Goal: Information Seeking & Learning: Learn about a topic

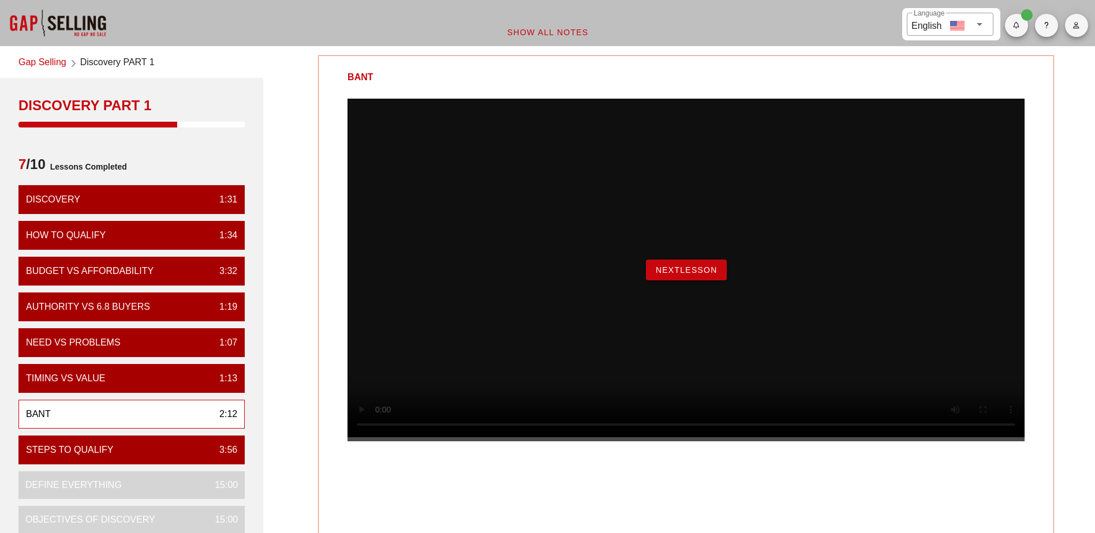
click at [668, 275] on span "NextLesson" at bounding box center [686, 269] width 62 height 9
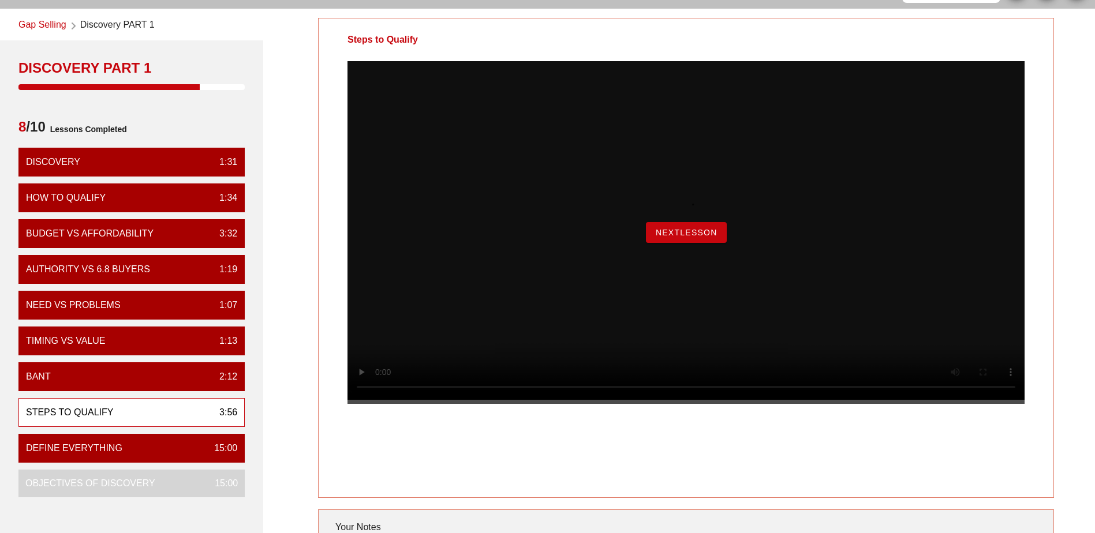
scroll to position [58, 0]
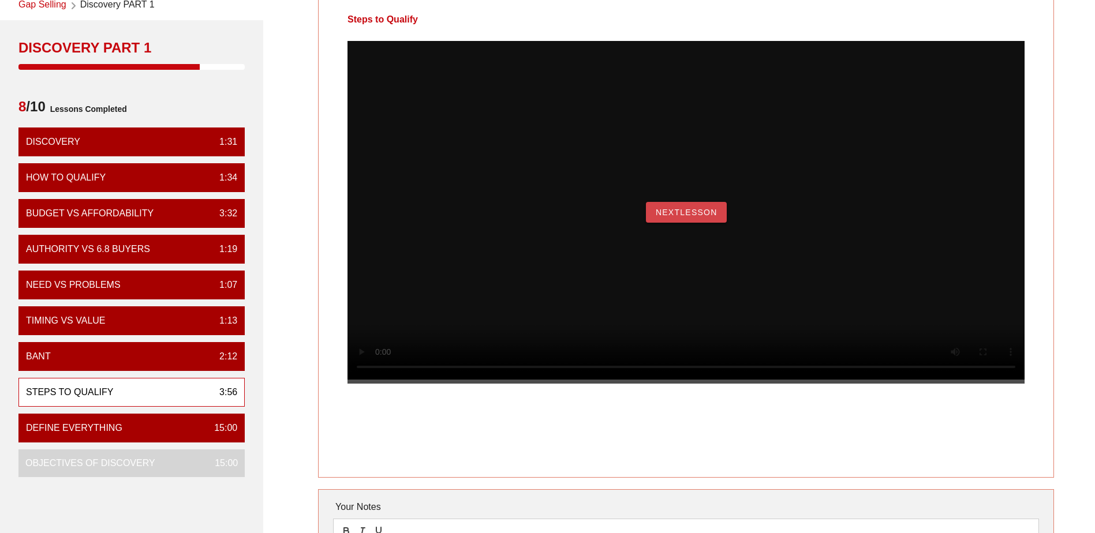
click at [664, 217] on span "NextLesson" at bounding box center [686, 212] width 62 height 9
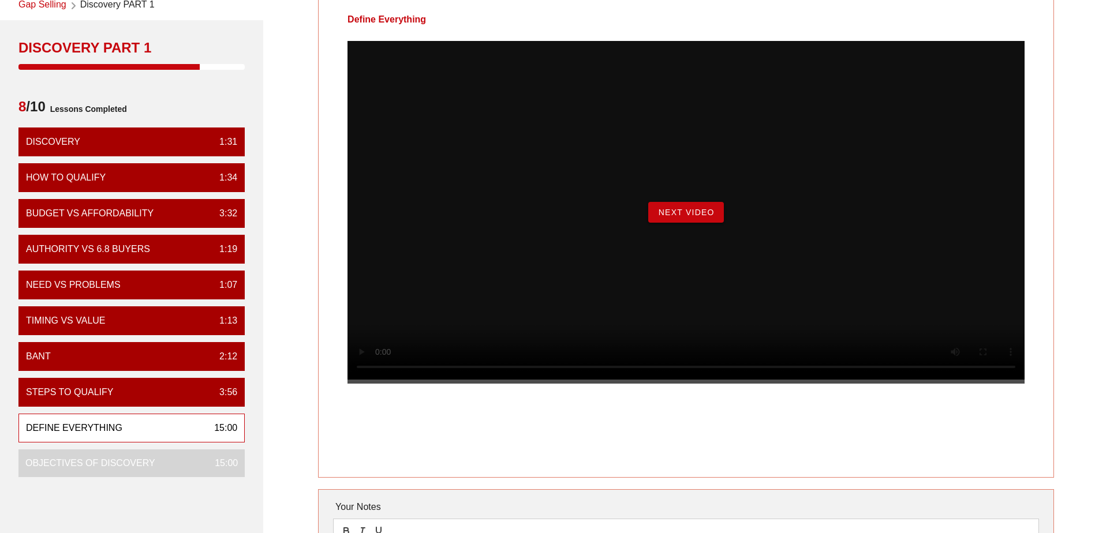
click at [693, 217] on span "Next Video" at bounding box center [685, 212] width 57 height 9
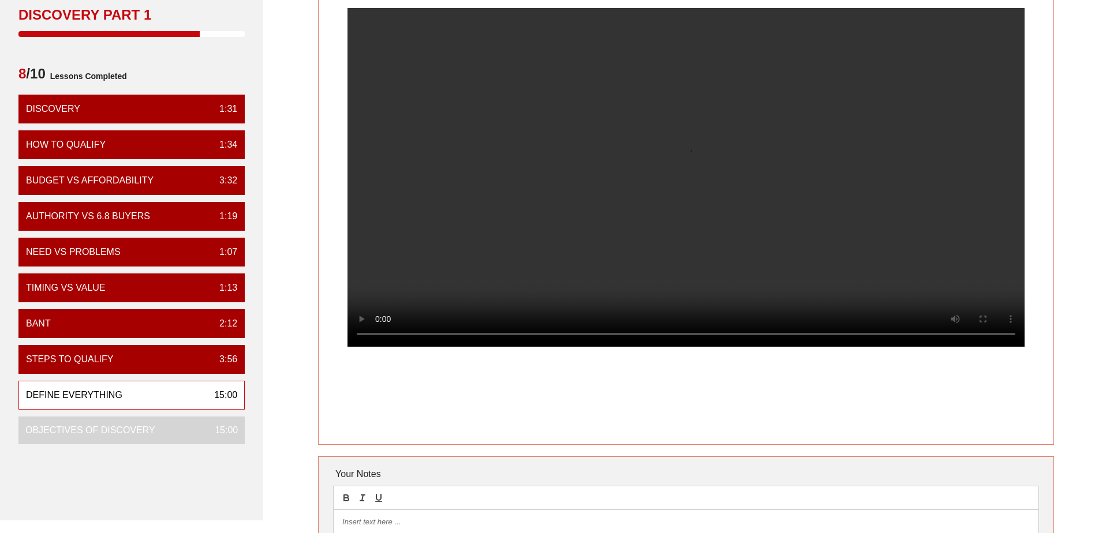
scroll to position [115, 0]
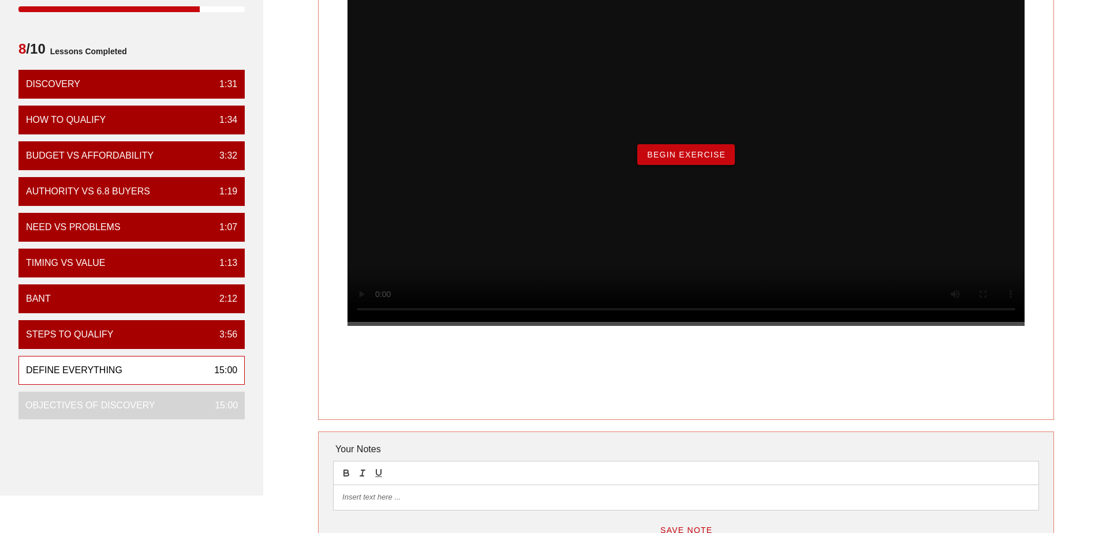
click at [712, 159] on span "Begin Exercise" at bounding box center [685, 154] width 79 height 9
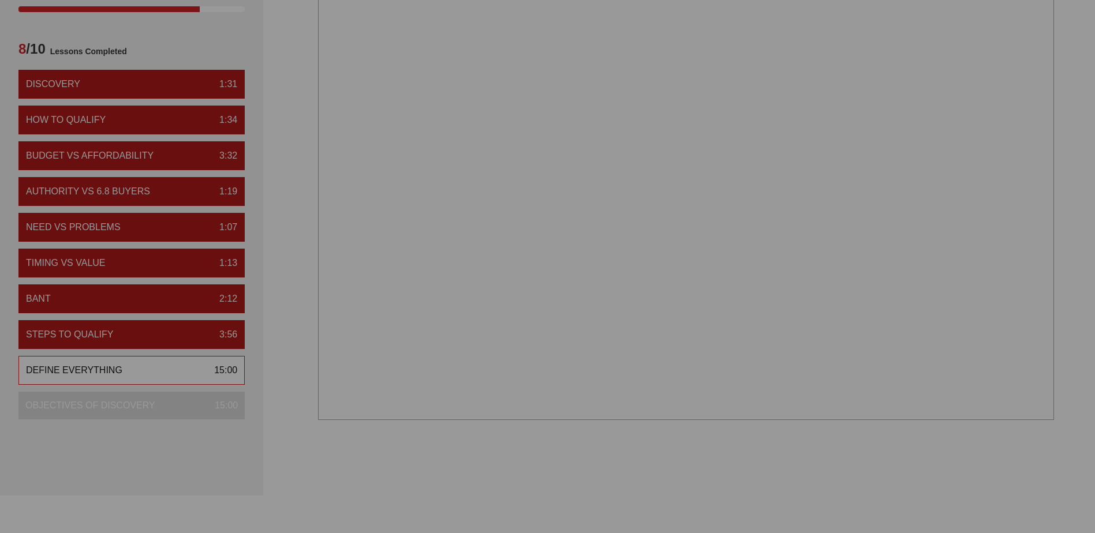
scroll to position [0, 0]
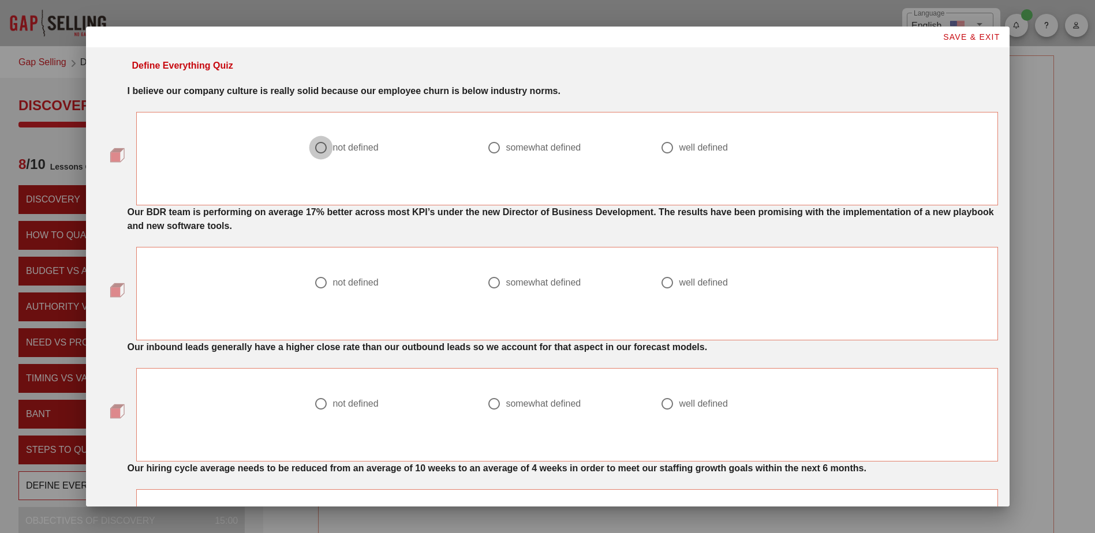
click at [316, 151] on div at bounding box center [321, 148] width 20 height 20
radio input "true"
click at [488, 286] on div at bounding box center [494, 283] width 20 height 20
radio input "true"
click at [317, 410] on div at bounding box center [321, 404] width 20 height 20
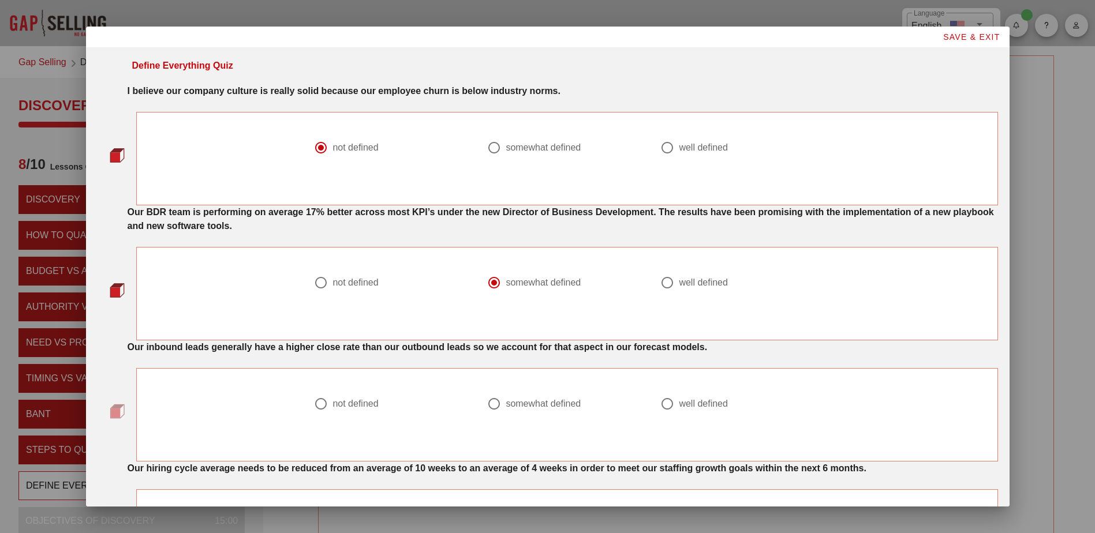
radio input "true"
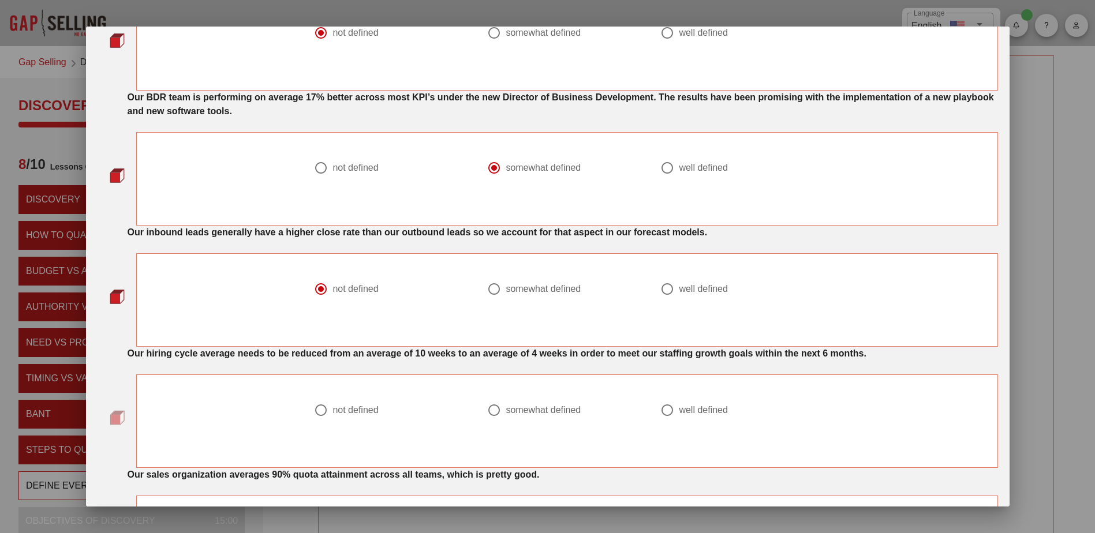
scroll to position [115, 0]
click at [661, 414] on div at bounding box center [667, 410] width 20 height 20
radio input "true"
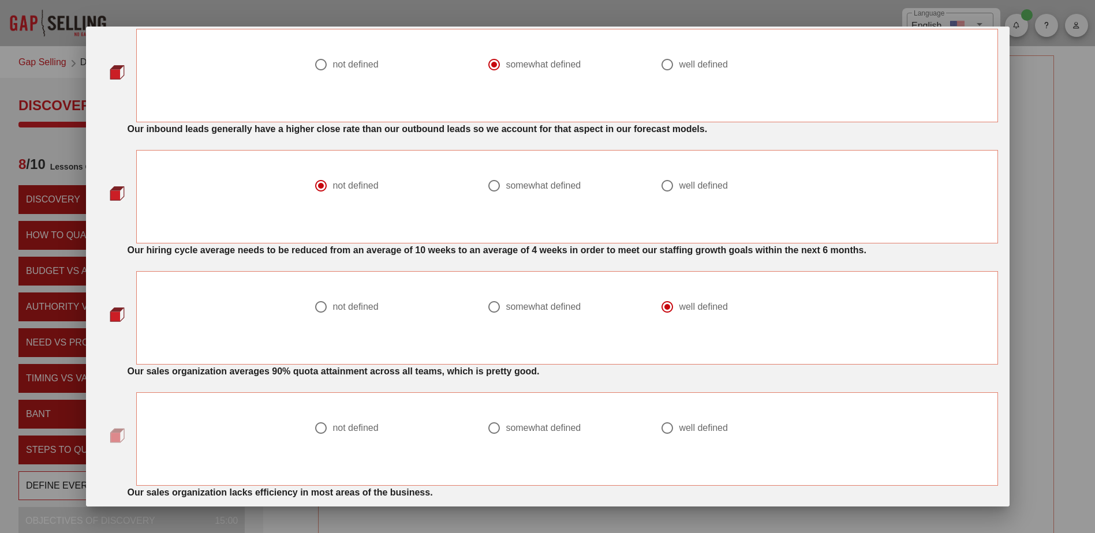
scroll to position [289, 0]
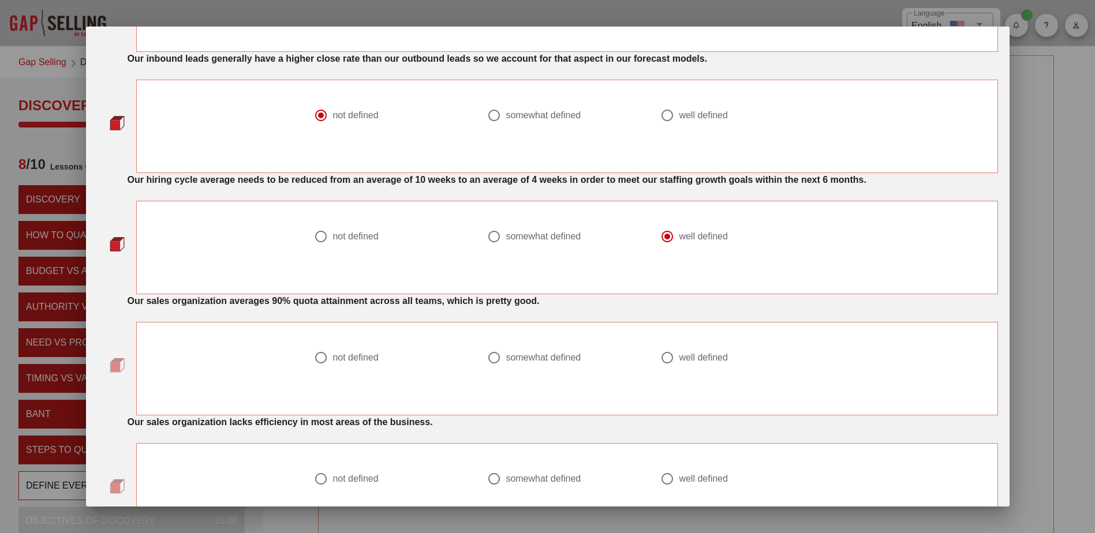
click at [316, 359] on div at bounding box center [321, 358] width 20 height 20
radio input "true"
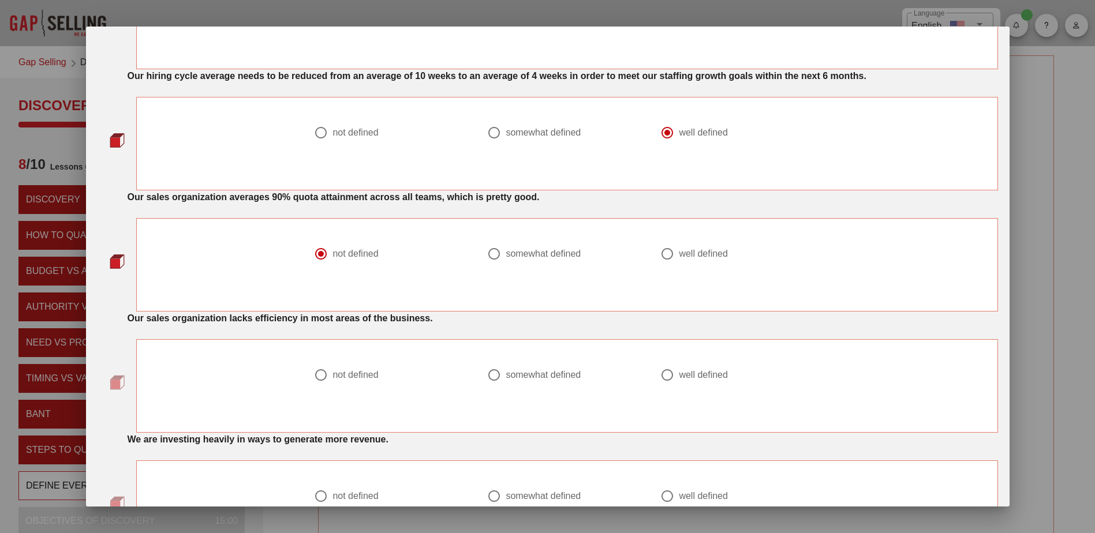
scroll to position [404, 0]
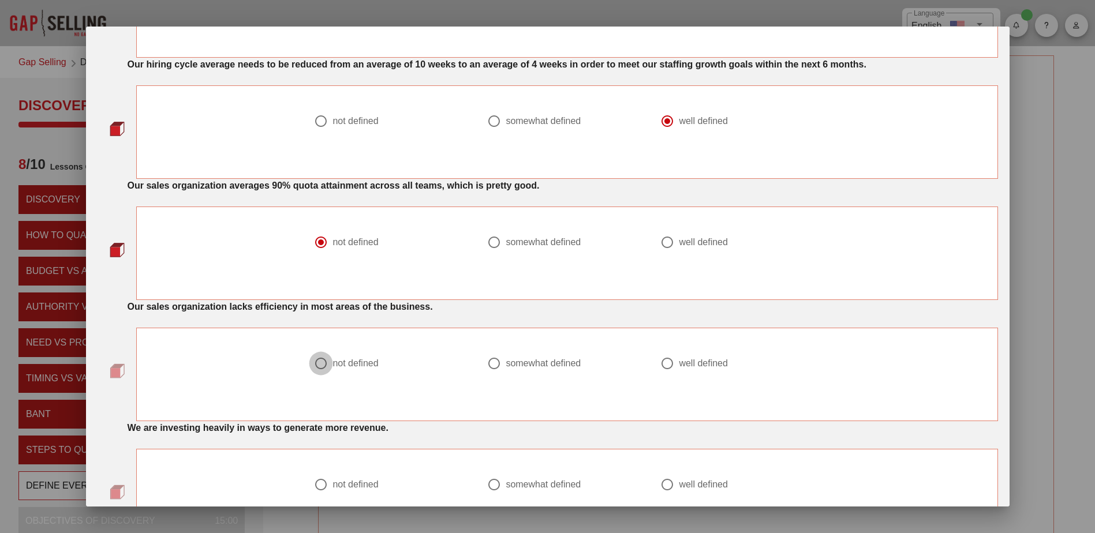
click at [316, 369] on div at bounding box center [321, 364] width 20 height 20
radio input "true"
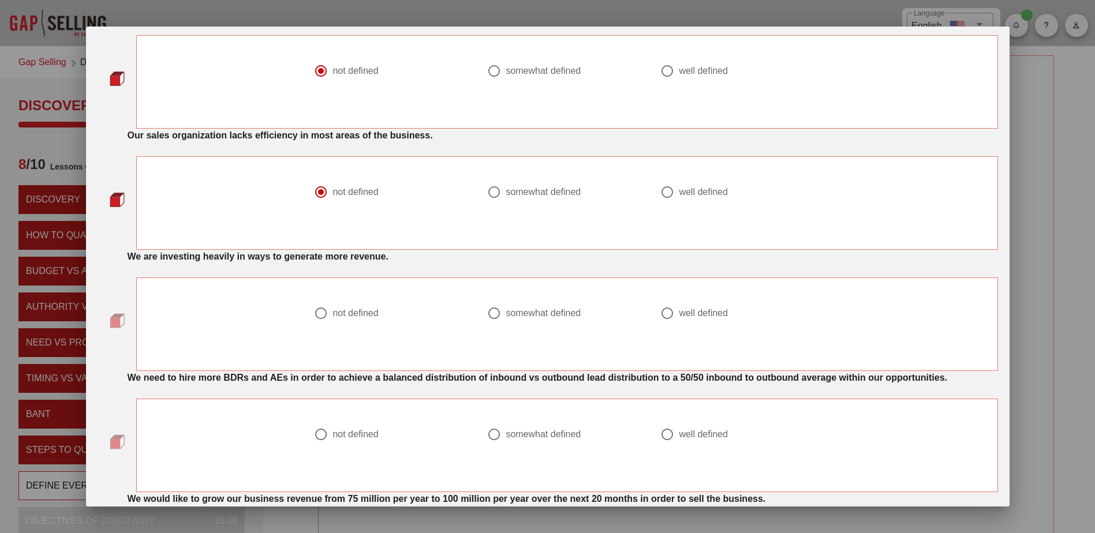
scroll to position [577, 0]
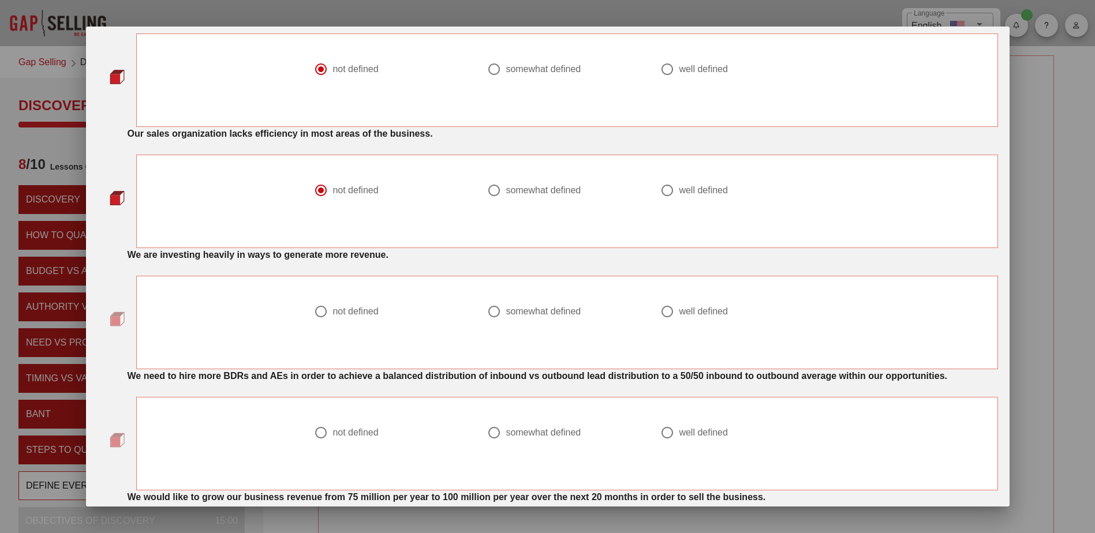
click at [334, 313] on div "not defined" at bounding box center [355, 312] width 46 height 12
radio input "true"
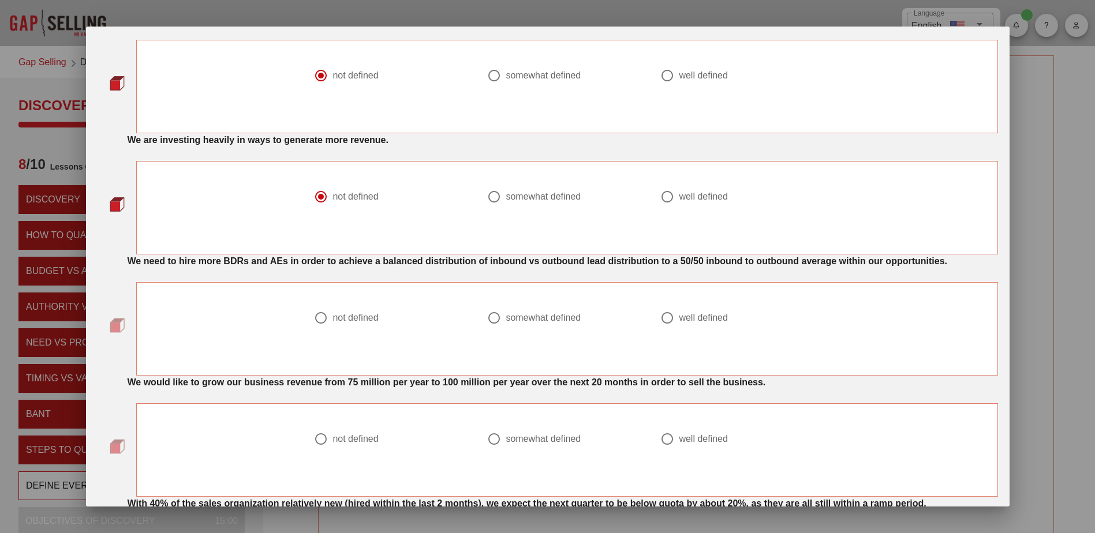
scroll to position [693, 0]
click at [496, 319] on div at bounding box center [494, 318] width 20 height 20
radio input "true"
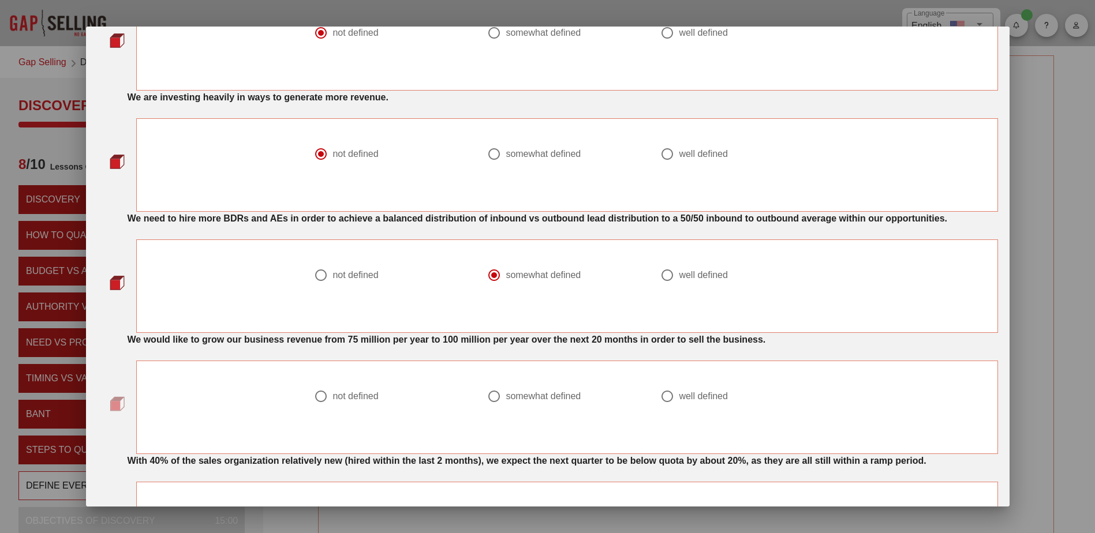
scroll to position [750, 0]
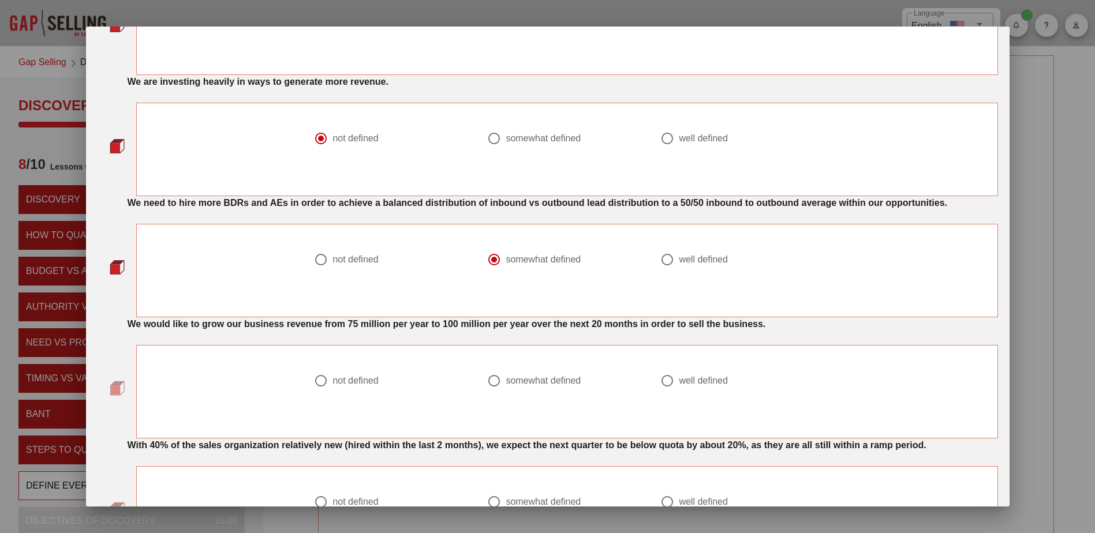
click at [662, 379] on div at bounding box center [667, 381] width 20 height 20
radio input "true"
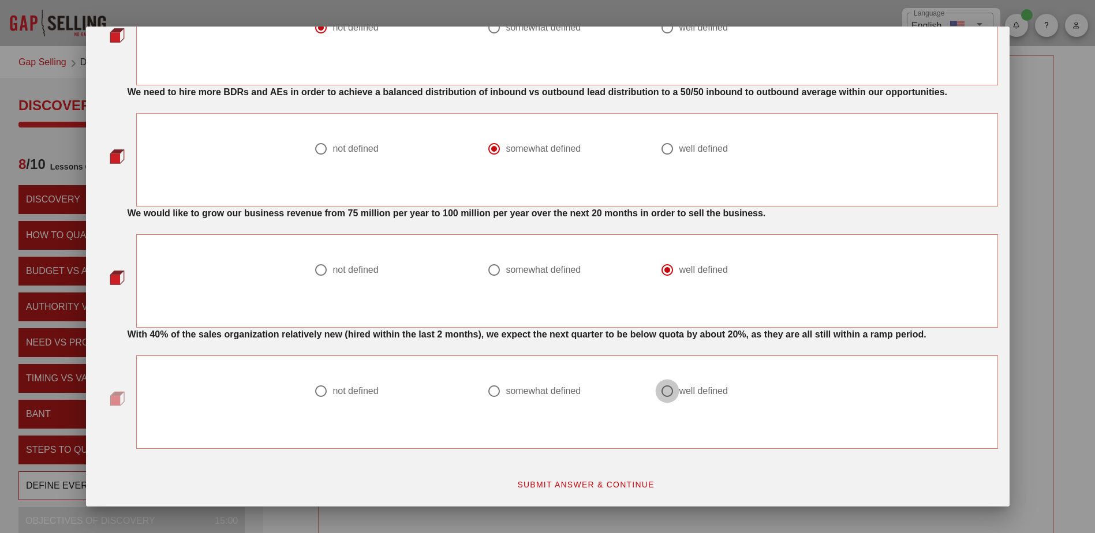
click at [668, 389] on div at bounding box center [667, 392] width 20 height 20
radio input "true"
click at [611, 487] on span "SUBMIT ANSWER & CONTINUE" at bounding box center [586, 484] width 138 height 9
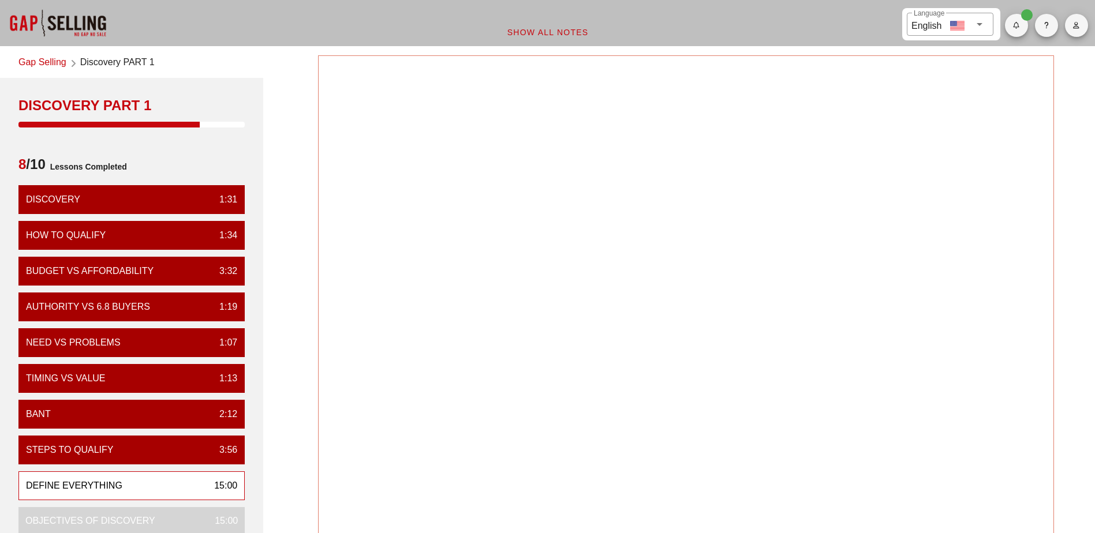
scroll to position [0, 0]
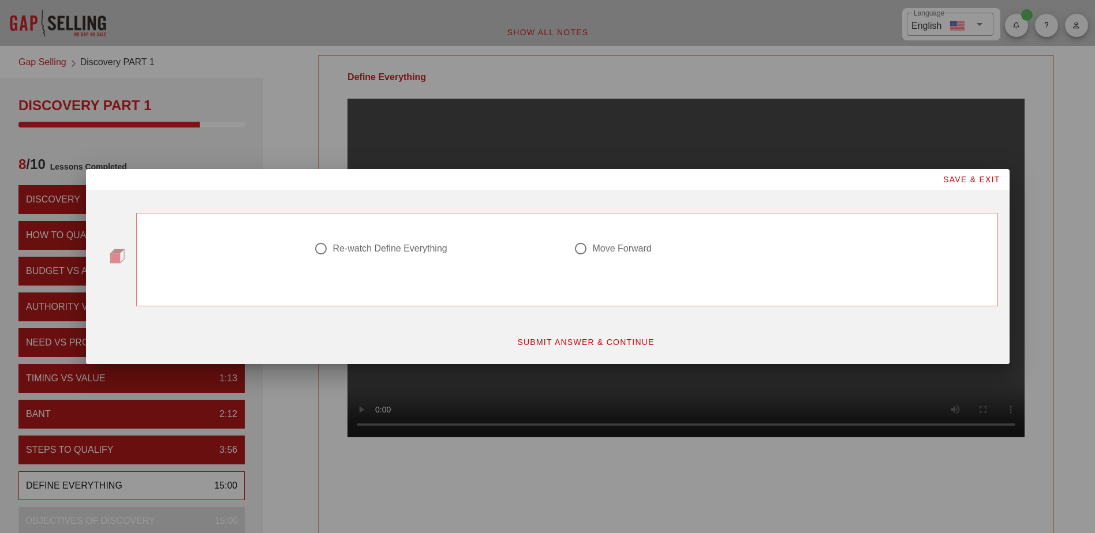
click at [323, 251] on div at bounding box center [321, 249] width 20 height 20
radio input "true"
click at [584, 343] on span "SUBMIT ANSWER & CONTINUE" at bounding box center [586, 342] width 138 height 9
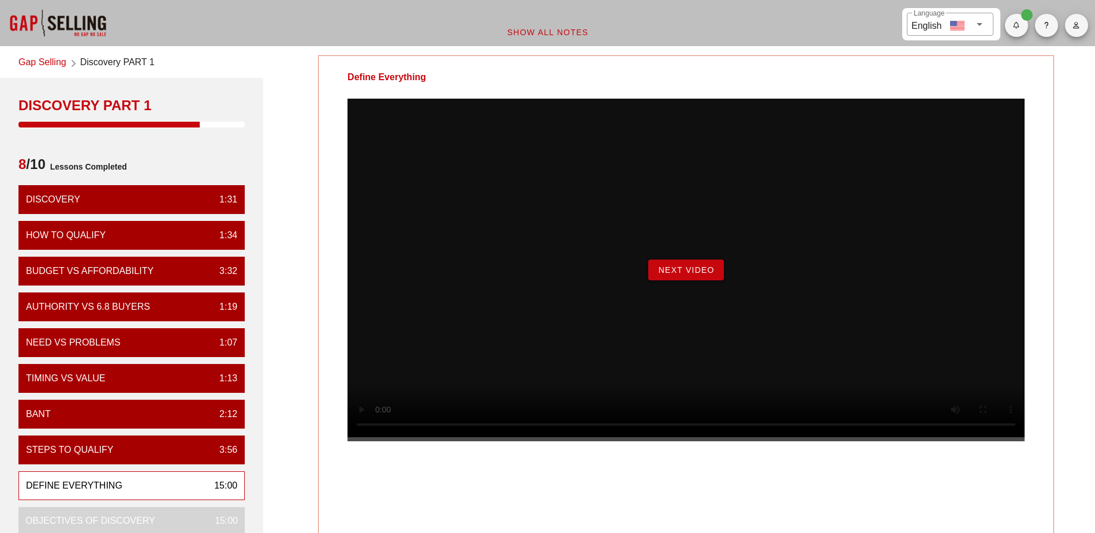
click at [718, 281] on button "Next Video" at bounding box center [685, 270] width 75 height 21
click at [668, 275] on span "Begin Exercise" at bounding box center [685, 269] width 79 height 9
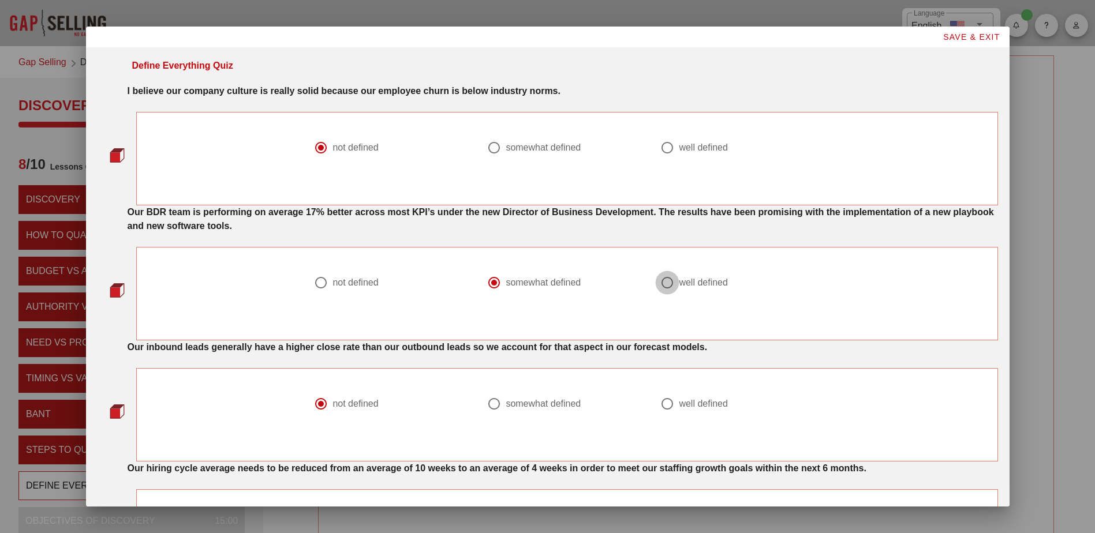
click at [662, 282] on div at bounding box center [667, 283] width 20 height 20
radio input "false"
radio input "true"
click at [494, 408] on div at bounding box center [494, 404] width 20 height 20
radio input "false"
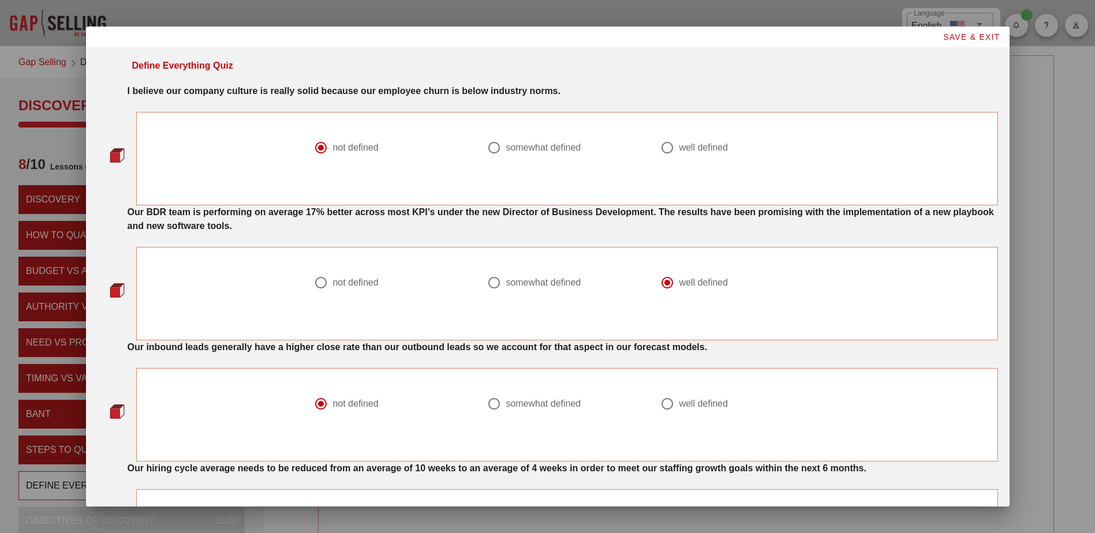
radio input "true"
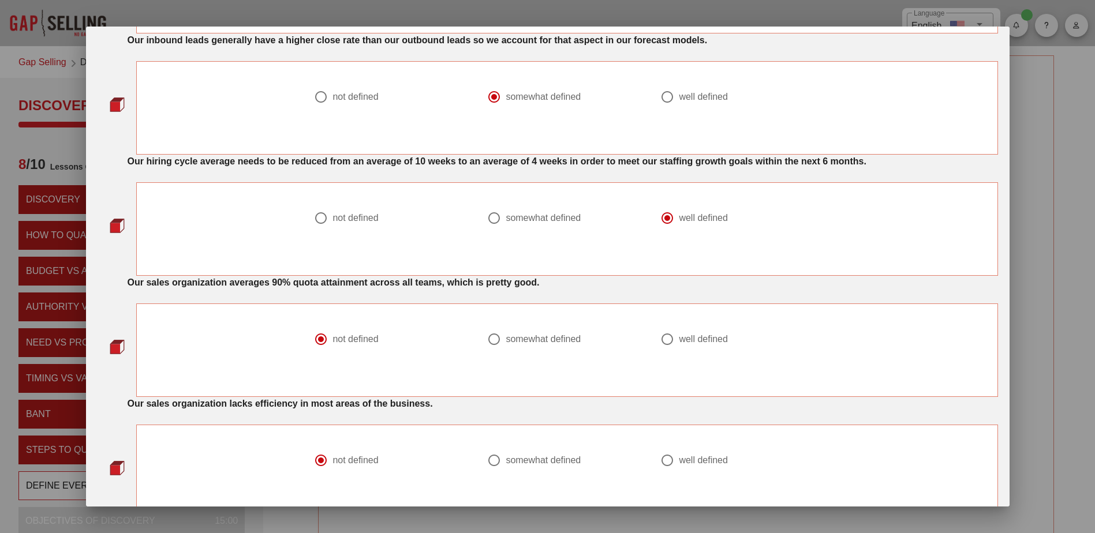
scroll to position [346, 0]
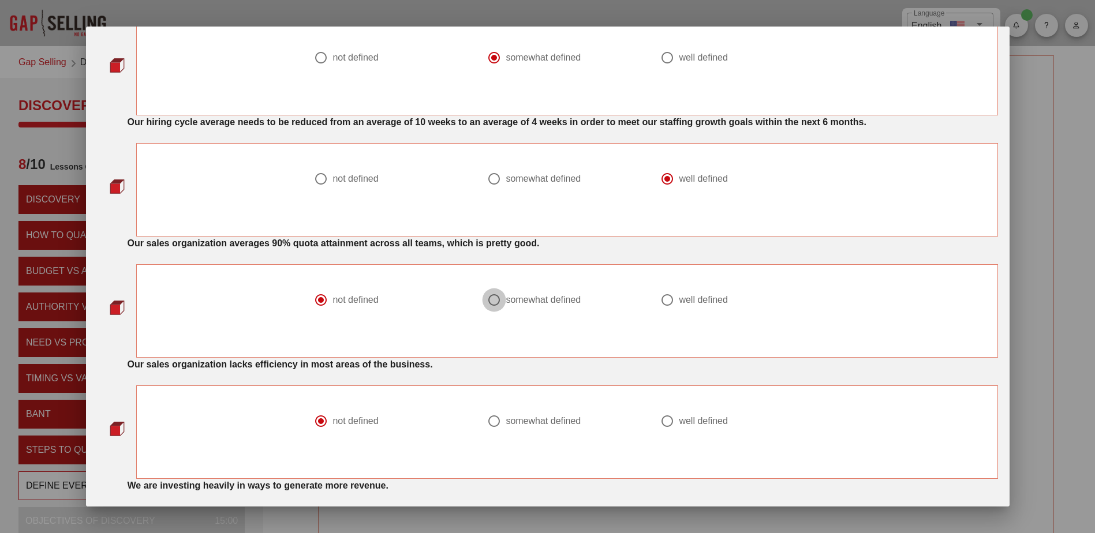
click at [485, 301] on div at bounding box center [494, 300] width 20 height 20
radio input "false"
radio input "true"
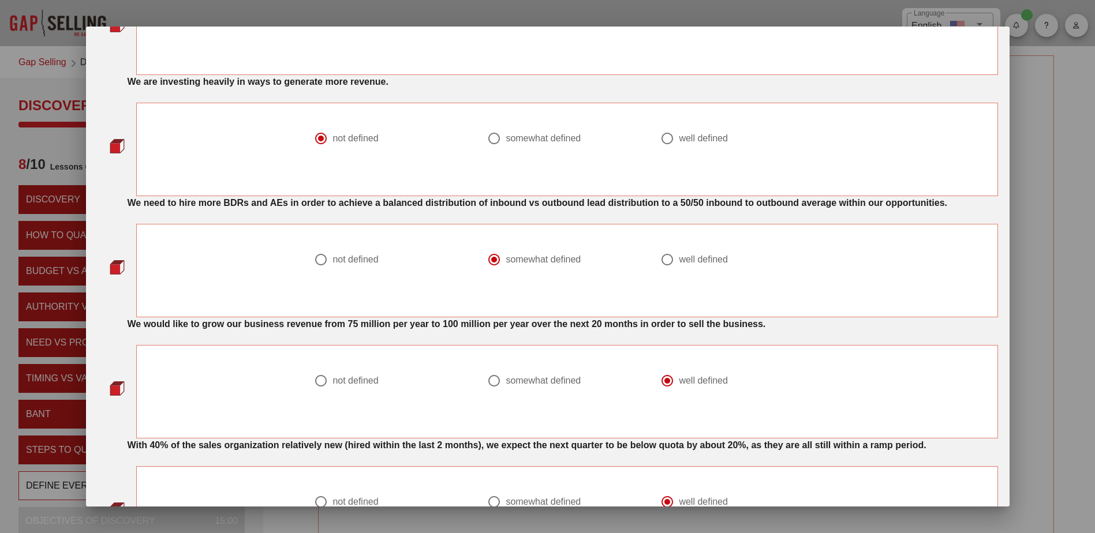
scroll to position [861, 0]
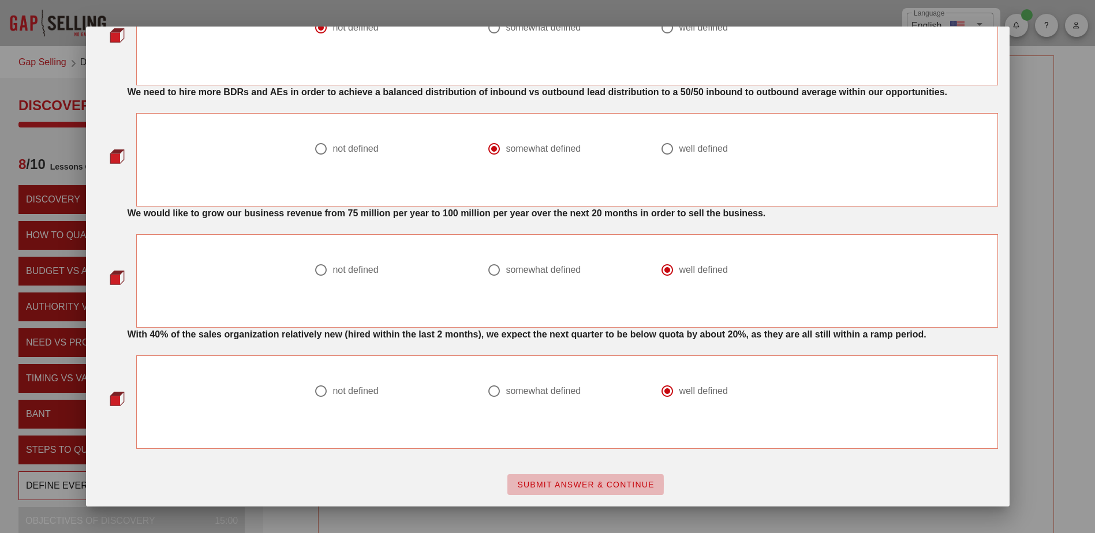
click at [544, 486] on span "SUBMIT ANSWER & CONTINUE" at bounding box center [586, 484] width 138 height 9
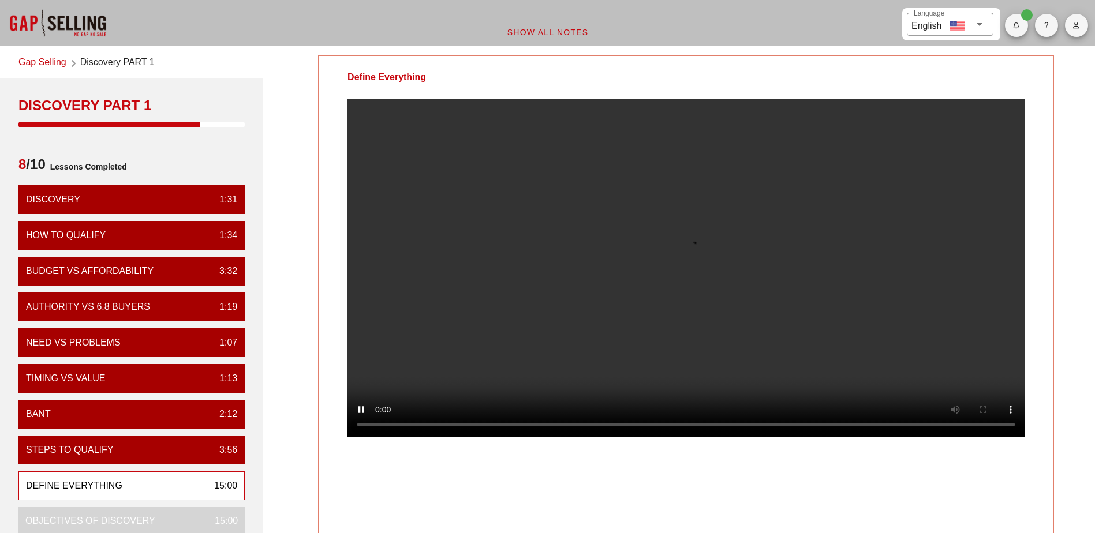
scroll to position [0, 0]
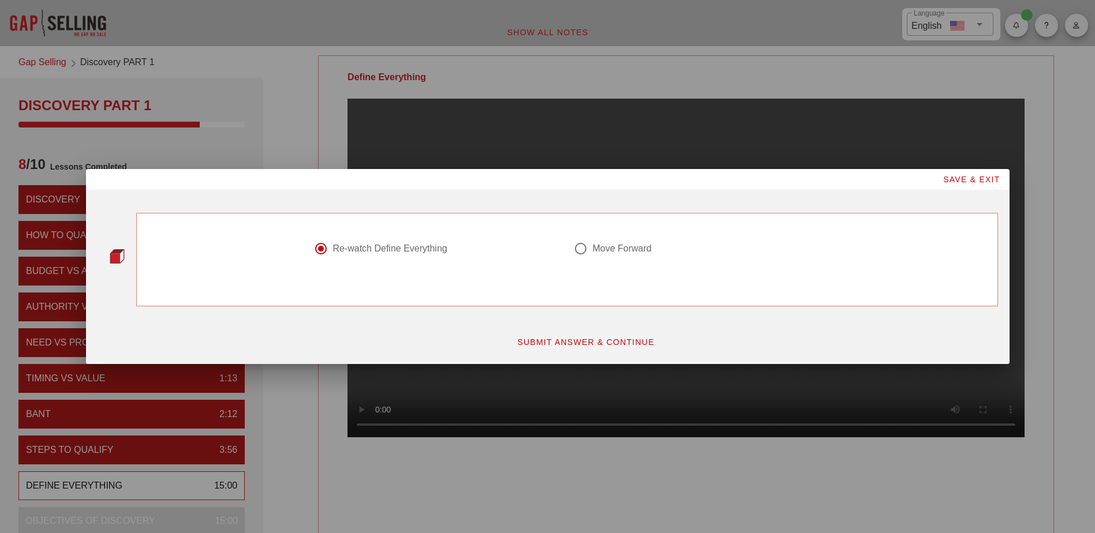
click at [589, 246] on div at bounding box center [581, 249] width 20 height 20
radio input "false"
radio input "true"
click at [599, 336] on button "SUBMIT ANSWER & CONTINUE" at bounding box center [585, 342] width 156 height 21
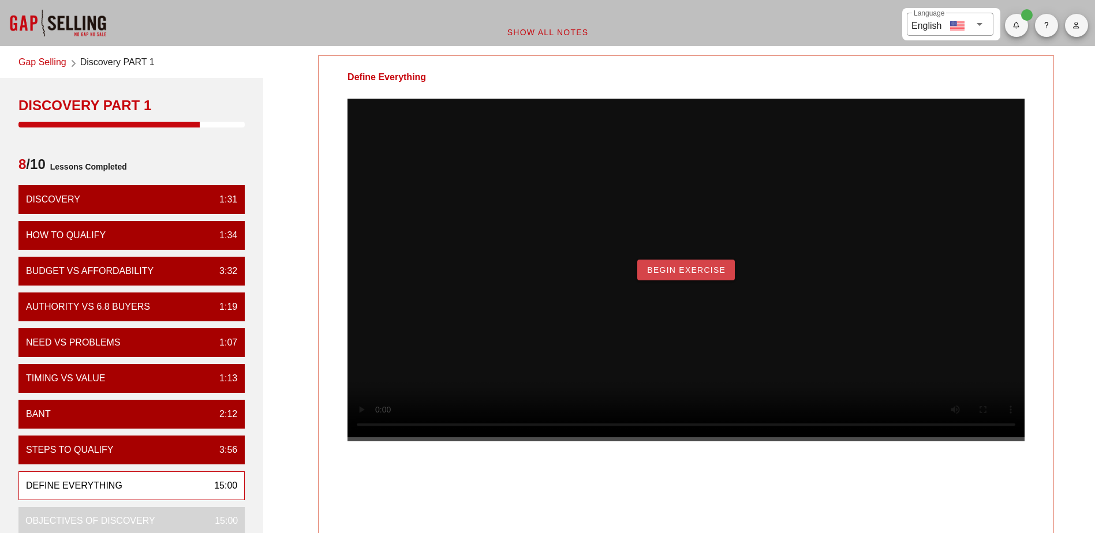
click at [674, 281] on button "Begin Exercise" at bounding box center [686, 270] width 98 height 21
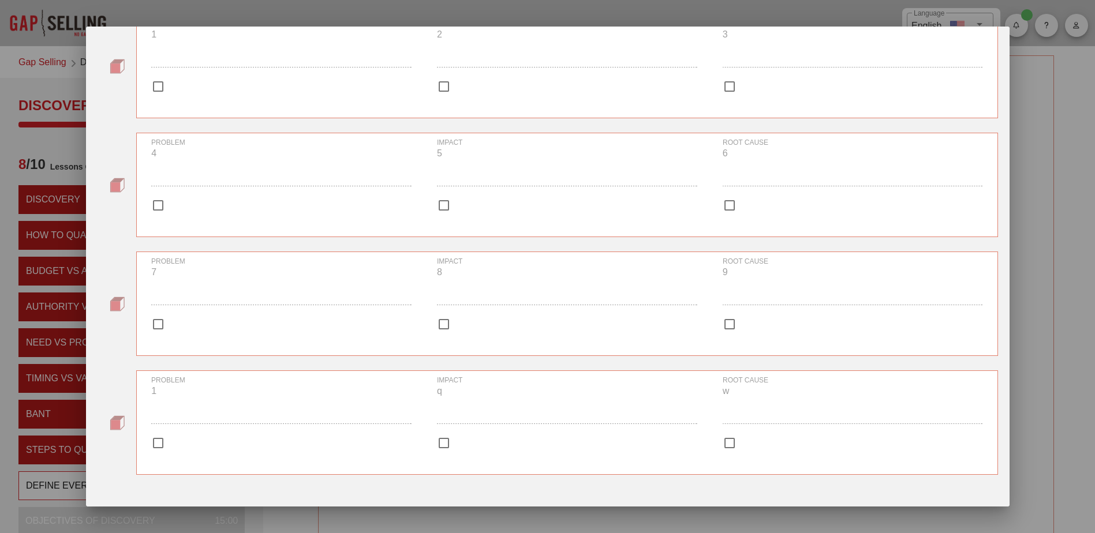
scroll to position [152, 0]
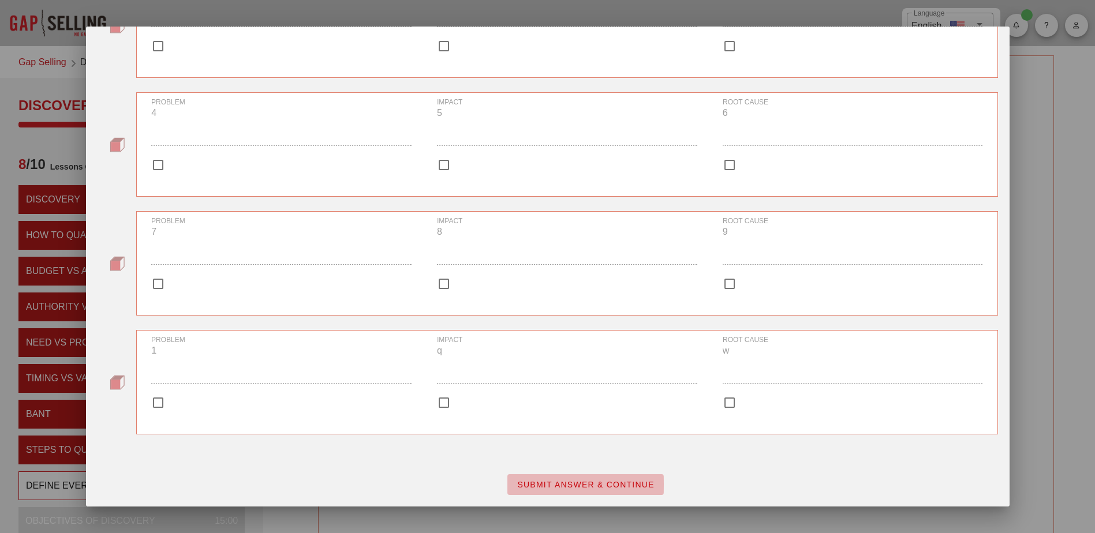
click at [555, 488] on span "SUBMIT ANSWER & CONTINUE" at bounding box center [586, 484] width 138 height 9
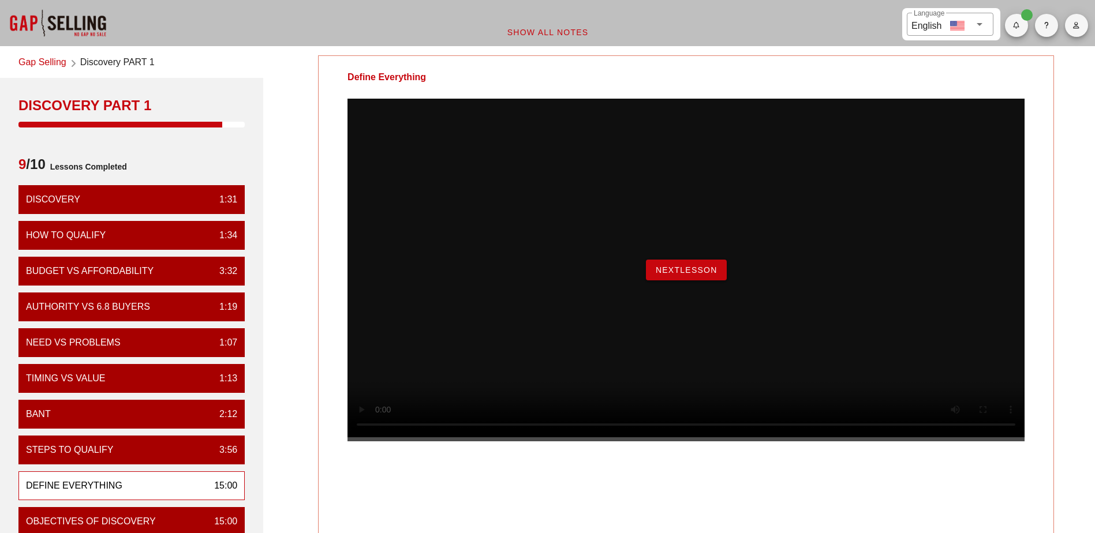
click at [690, 275] on span "NextLesson" at bounding box center [686, 269] width 62 height 9
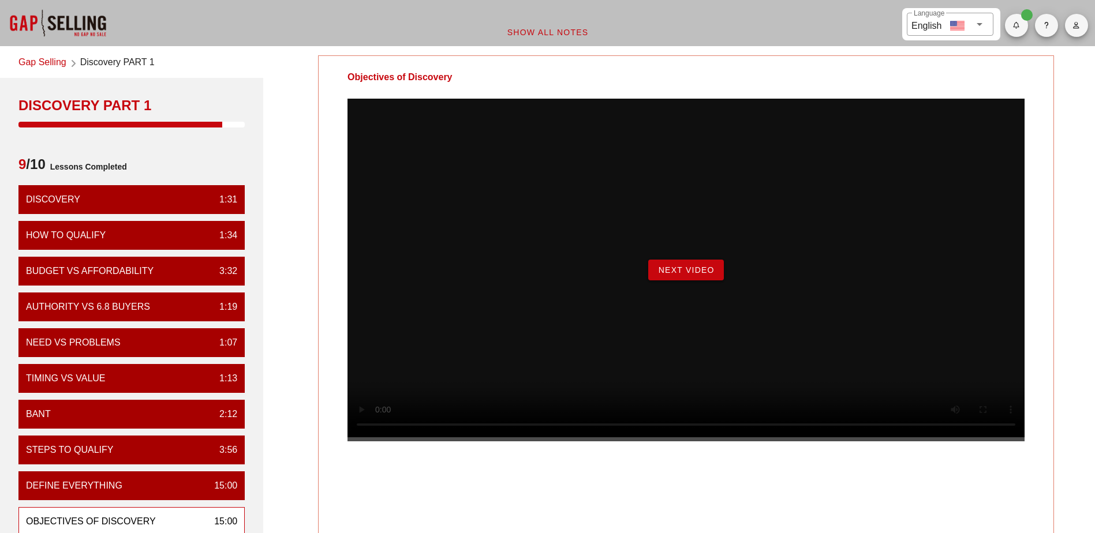
click at [680, 275] on span "Next Video" at bounding box center [685, 269] width 57 height 9
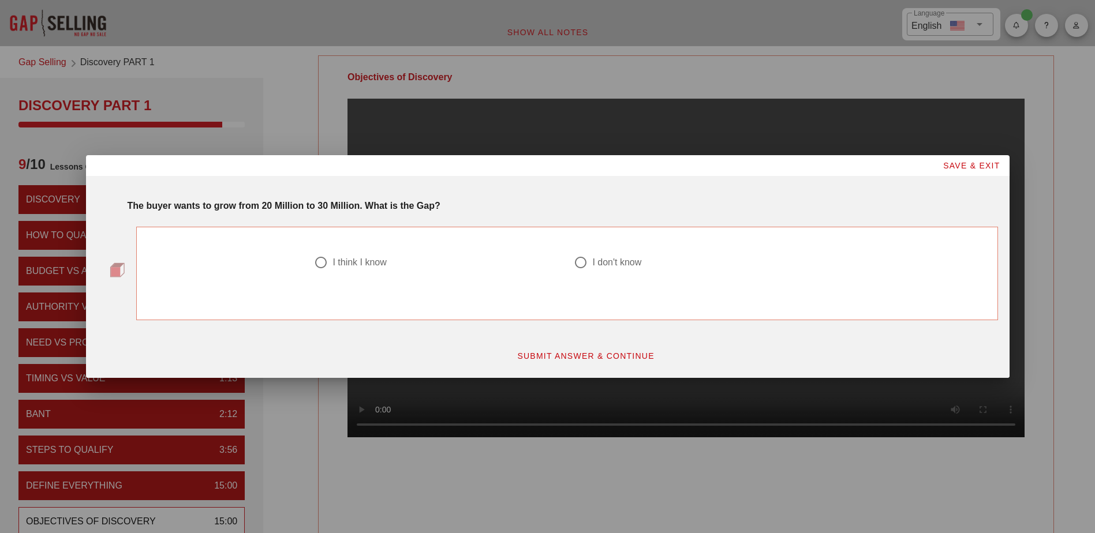
click at [585, 266] on div at bounding box center [581, 263] width 20 height 20
radio input "true"
click at [589, 361] on button "SUBMIT ANSWER & CONTINUE" at bounding box center [585, 356] width 156 height 21
click at [321, 262] on div at bounding box center [321, 263] width 20 height 20
radio input "true"
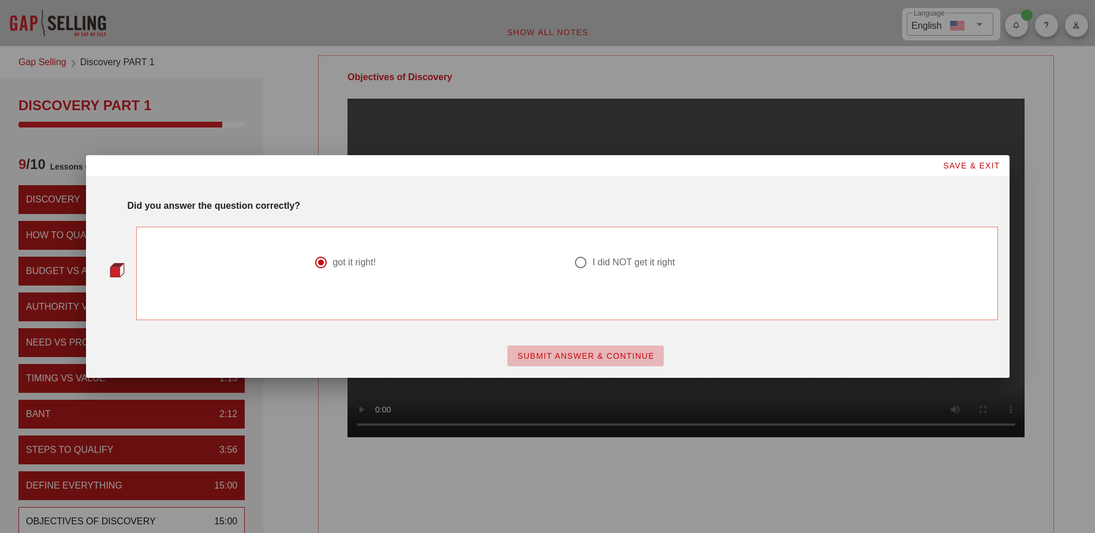
click at [536, 358] on span "SUBMIT ANSWER & CONTINUE" at bounding box center [586, 355] width 138 height 9
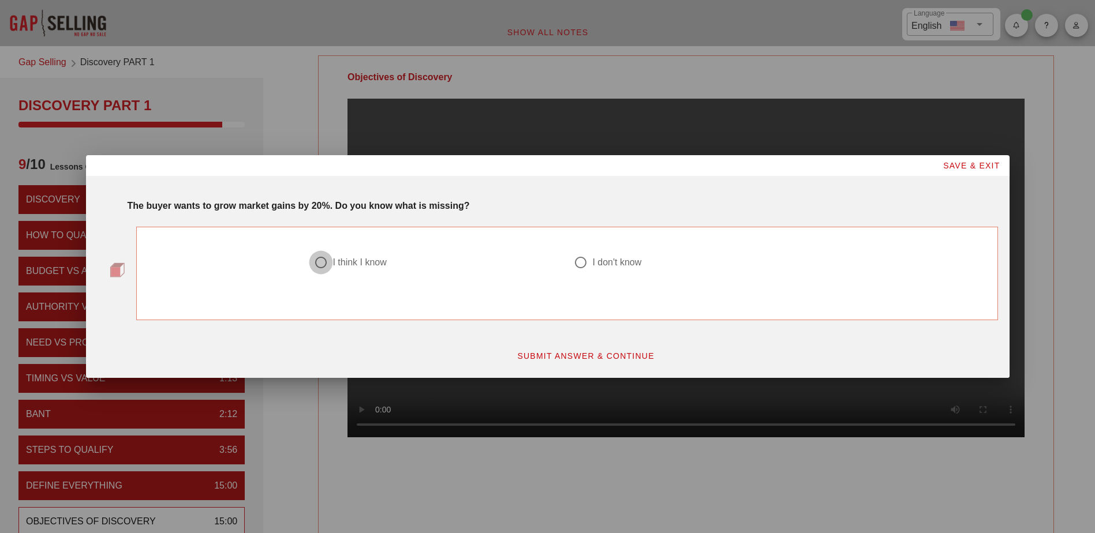
click at [323, 264] on div at bounding box center [321, 263] width 20 height 20
radio input "true"
click at [563, 356] on span "SUBMIT ANSWER & CONTINUE" at bounding box center [586, 355] width 138 height 9
click at [320, 266] on div at bounding box center [321, 263] width 20 height 20
radio input "true"
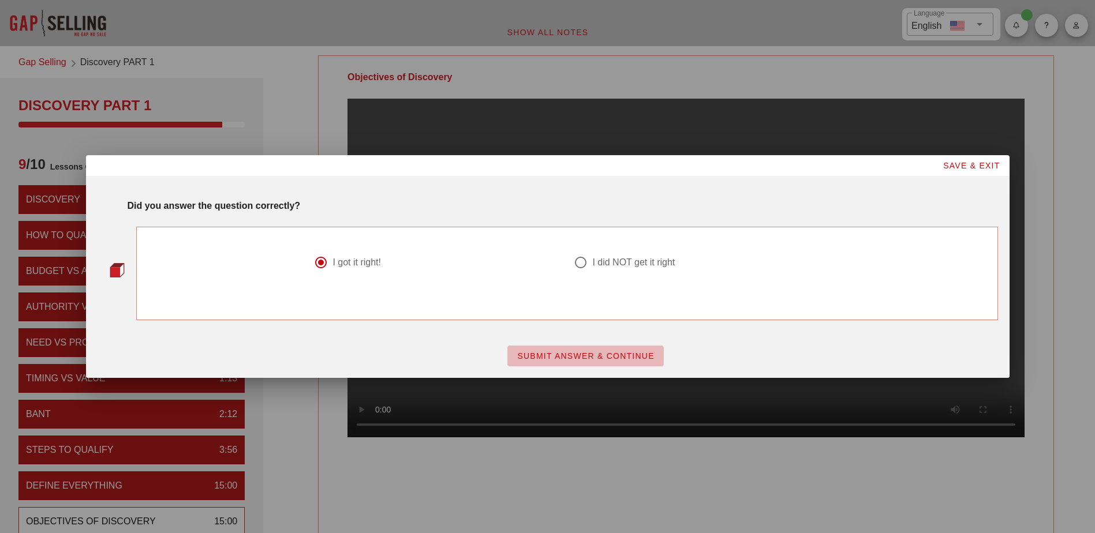
click at [559, 360] on span "SUBMIT ANSWER & CONTINUE" at bounding box center [586, 355] width 138 height 9
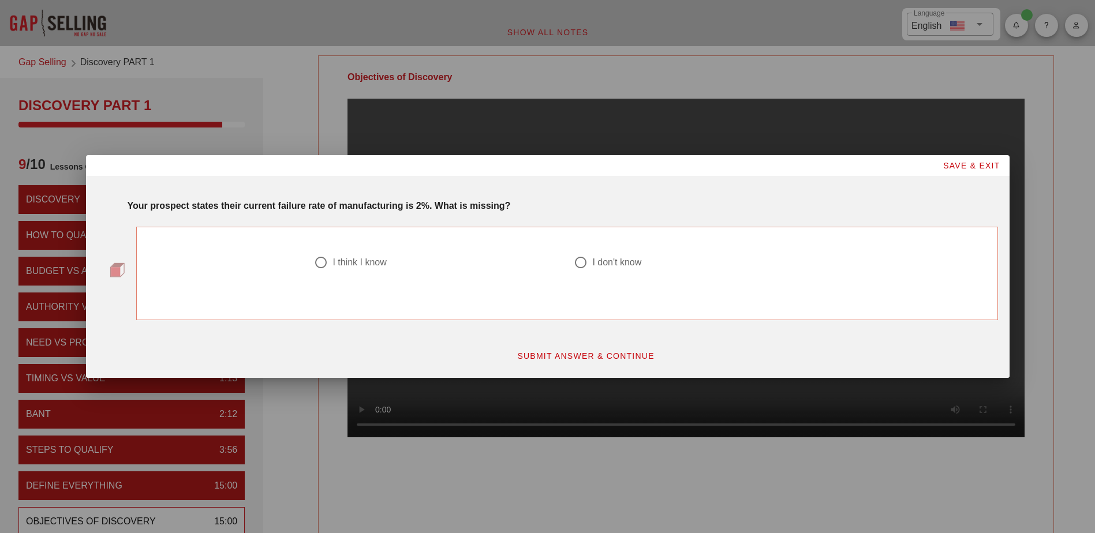
click at [323, 264] on div at bounding box center [321, 263] width 20 height 20
radio input "true"
click at [539, 361] on button "SUBMIT ANSWER & CONTINUE" at bounding box center [585, 356] width 156 height 21
click at [322, 264] on div at bounding box center [321, 263] width 20 height 20
radio input "true"
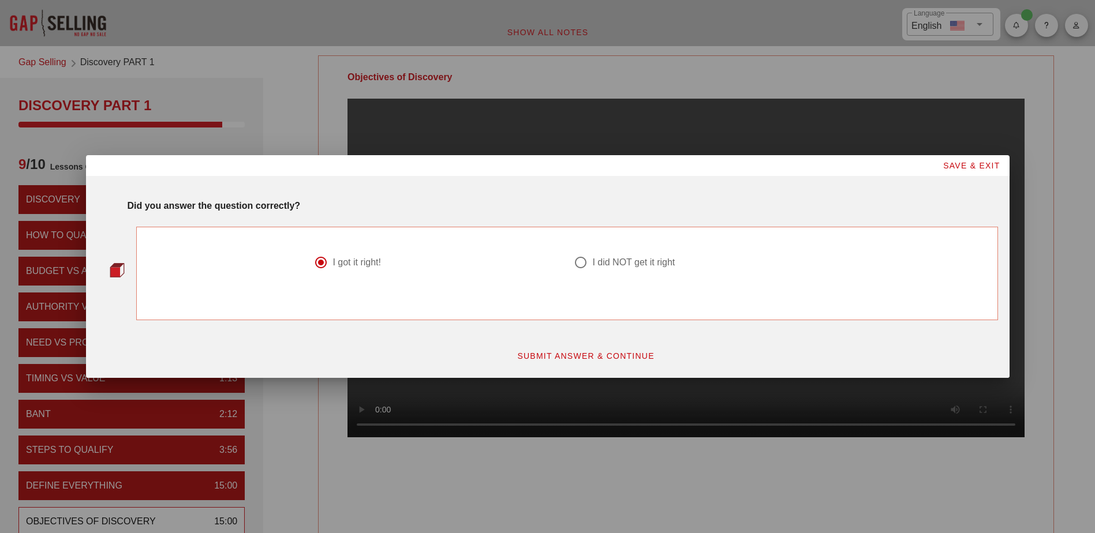
click at [525, 349] on button "SUBMIT ANSWER & CONTINUE" at bounding box center [585, 356] width 156 height 21
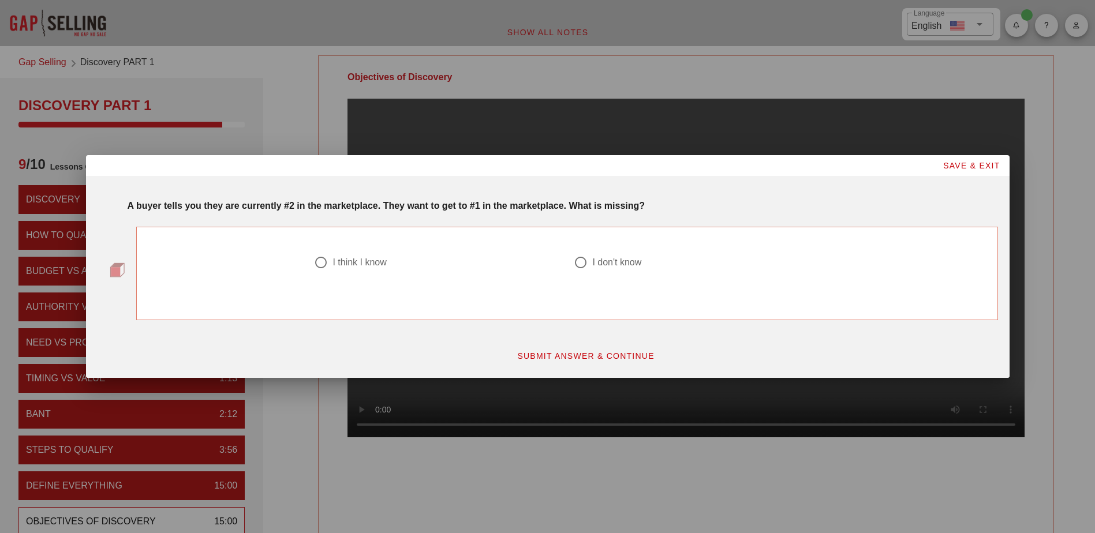
click at [329, 260] on div at bounding box center [321, 263] width 20 height 20
radio input "true"
click at [597, 354] on span "SUBMIT ANSWER & CONTINUE" at bounding box center [586, 355] width 138 height 9
click at [319, 260] on div at bounding box center [321, 263] width 20 height 20
radio input "true"
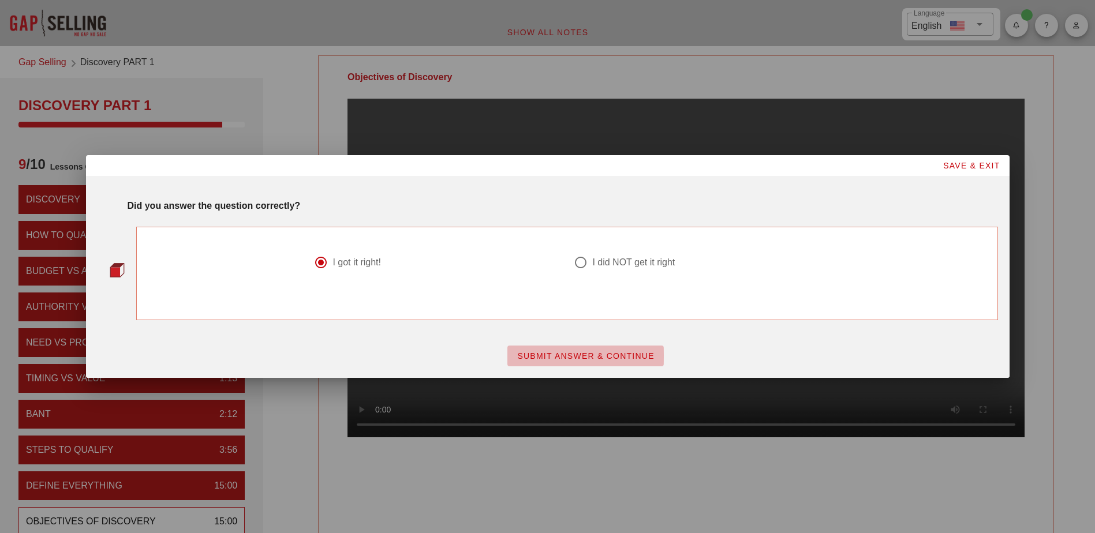
click at [577, 354] on span "SUBMIT ANSWER & CONTINUE" at bounding box center [586, 355] width 138 height 9
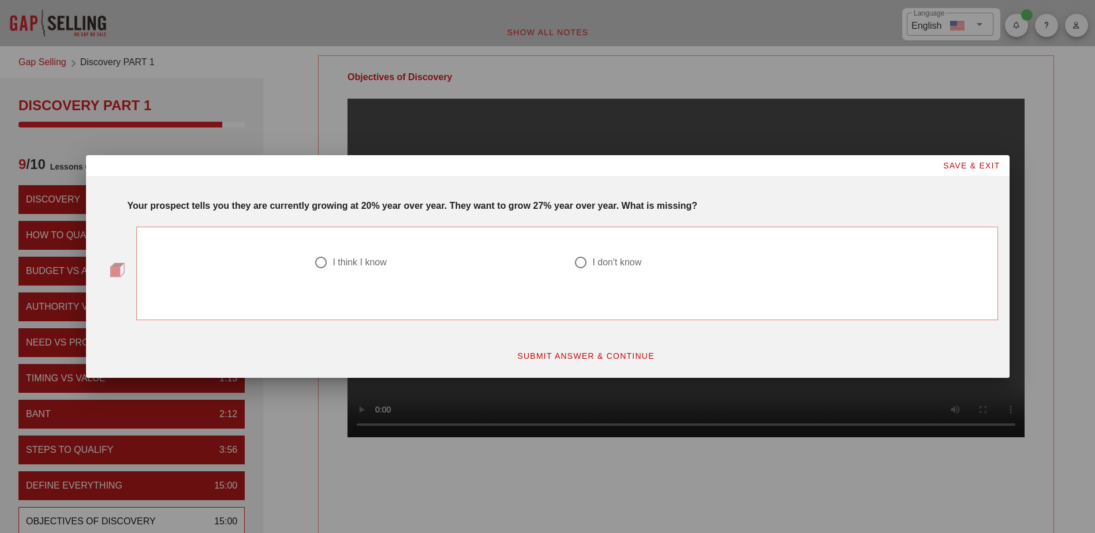
click at [318, 268] on div at bounding box center [321, 263] width 20 height 20
radio input "true"
click at [537, 356] on span "SUBMIT ANSWER & CONTINUE" at bounding box center [586, 355] width 138 height 9
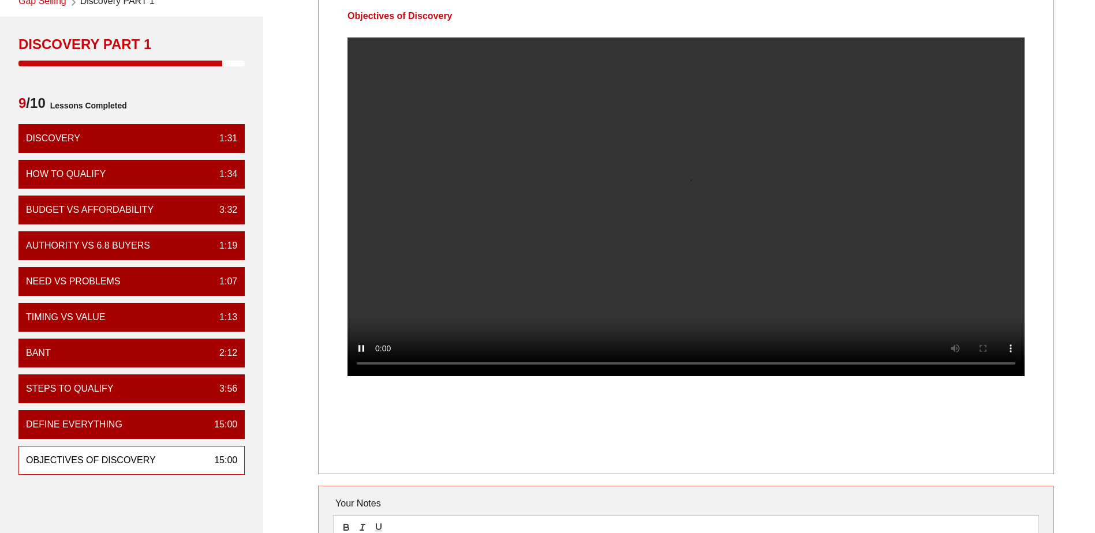
scroll to position [58, 0]
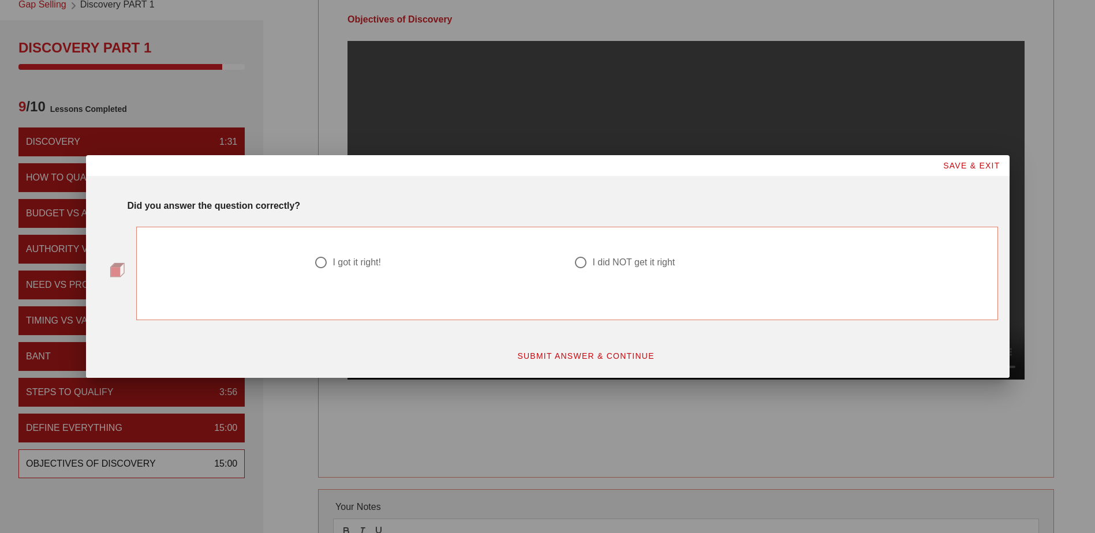
click at [330, 267] on div at bounding box center [321, 263] width 20 height 20
radio input "true"
click at [580, 358] on span "SUBMIT ANSWER & CONTINUE" at bounding box center [586, 355] width 138 height 9
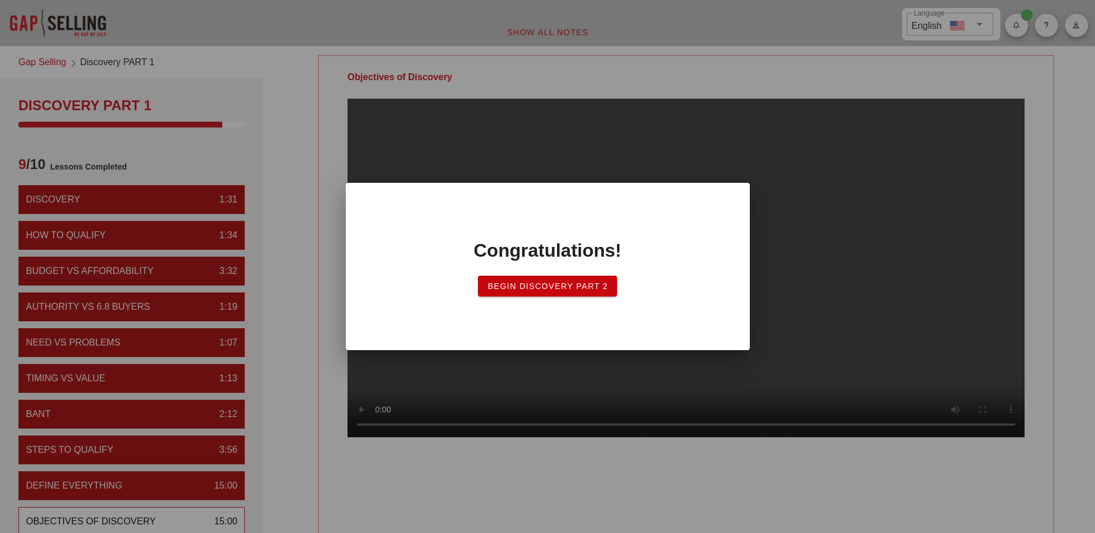
click at [548, 288] on span "Begin Discovery Part 2" at bounding box center [547, 286] width 121 height 9
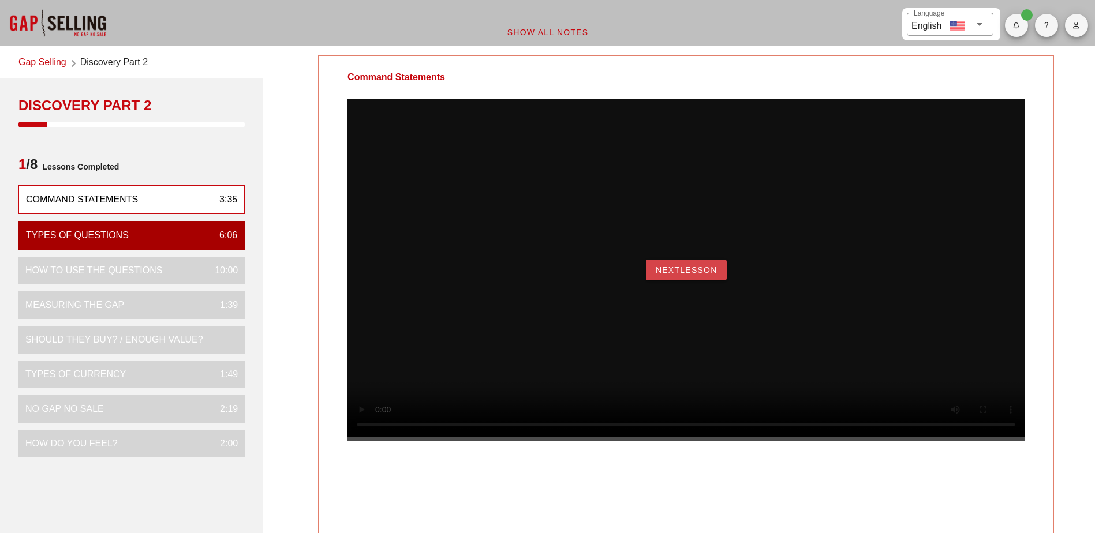
click at [705, 275] on span "NextLesson" at bounding box center [686, 269] width 62 height 9
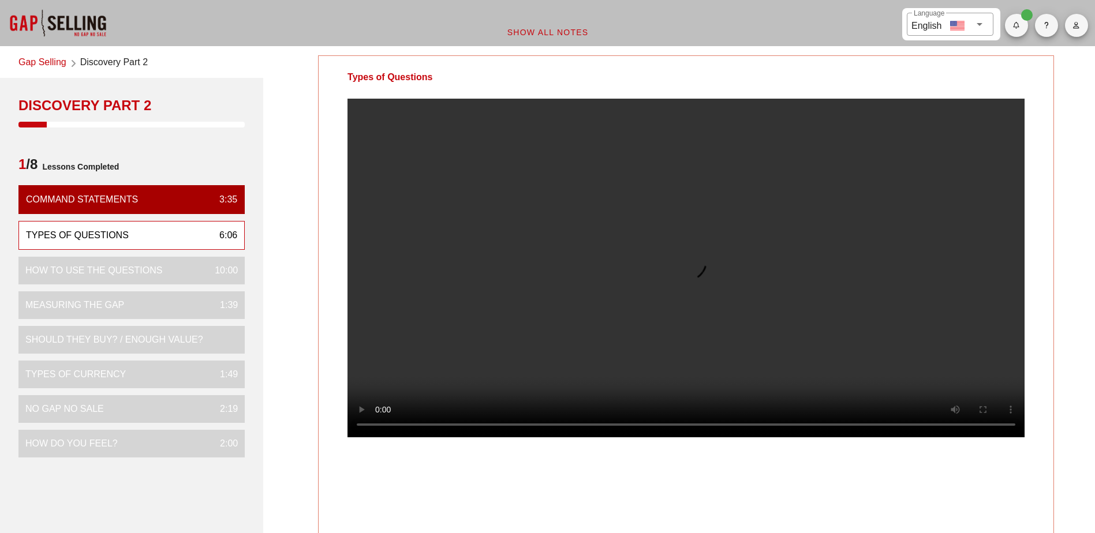
click at [38, 61] on link "Gap Selling" at bounding box center [42, 63] width 48 height 16
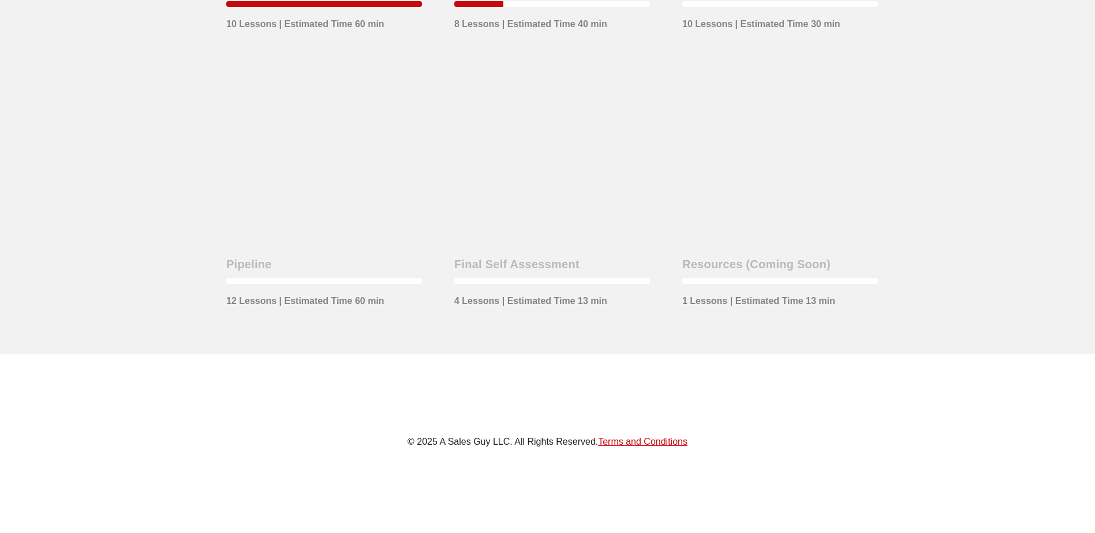
scroll to position [346, 0]
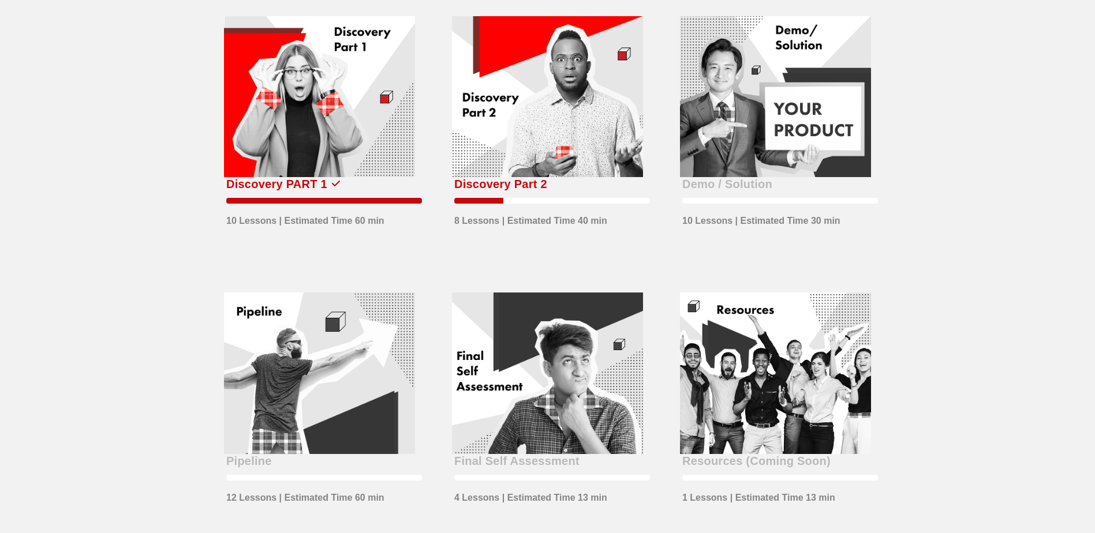
click at [548, 178] on div at bounding box center [547, 97] width 191 height 162
